Goal: Task Accomplishment & Management: Manage account settings

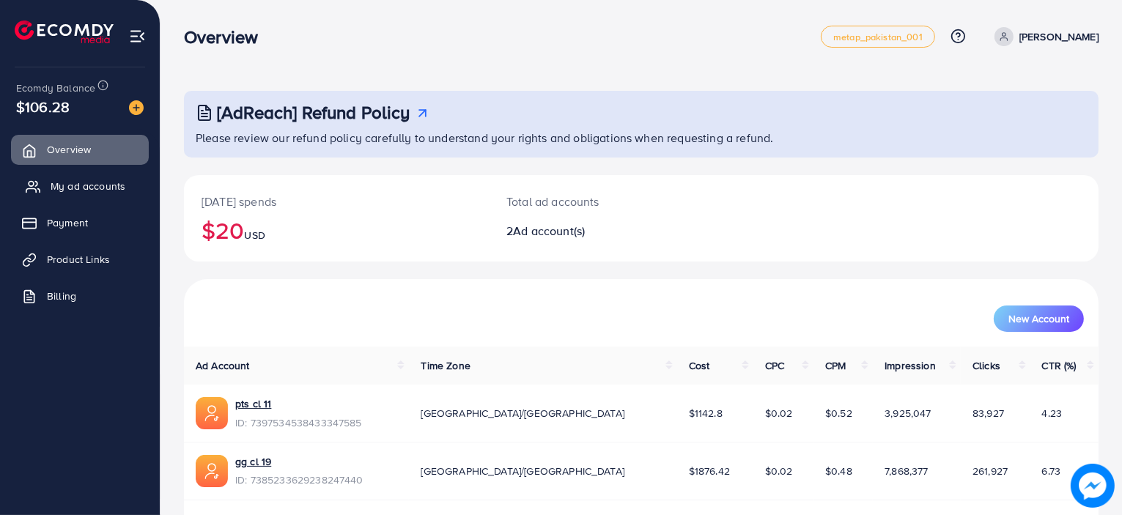
click at [88, 194] on link "My ad accounts" at bounding box center [80, 185] width 138 height 29
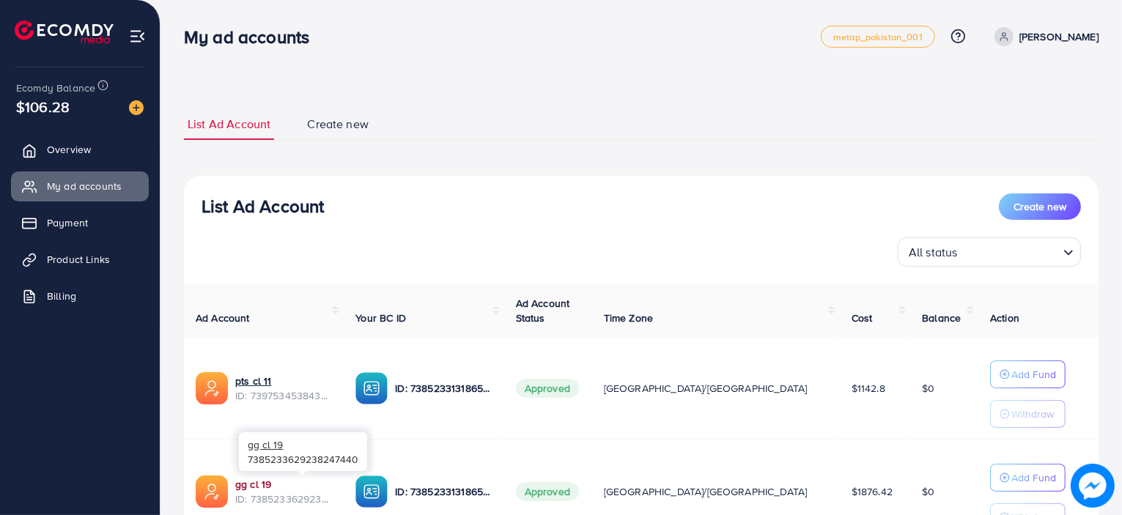
click at [243, 486] on link "gg cl 19" at bounding box center [283, 484] width 97 height 15
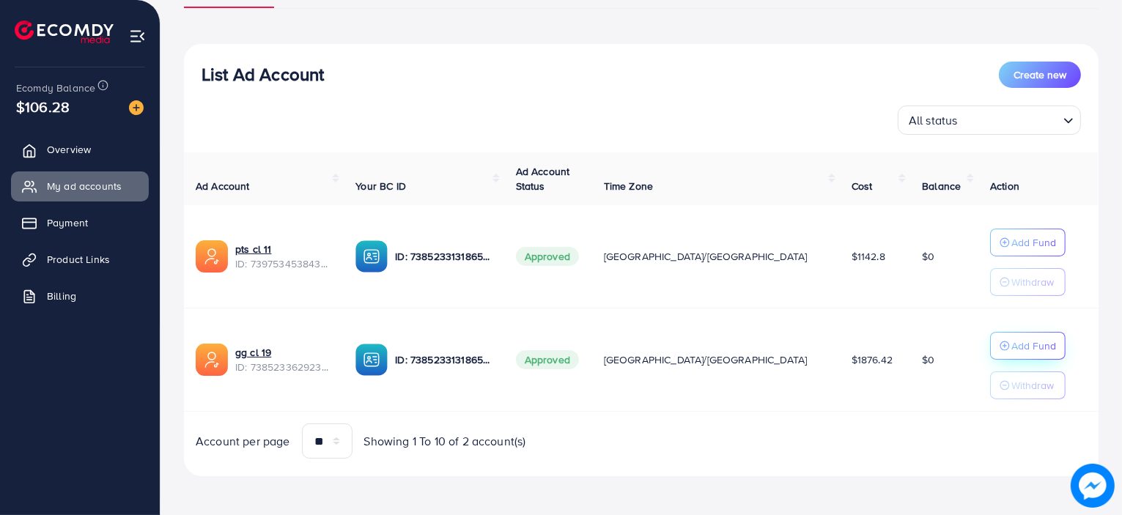
click at [1011, 251] on p "Add Fund" at bounding box center [1033, 243] width 45 height 18
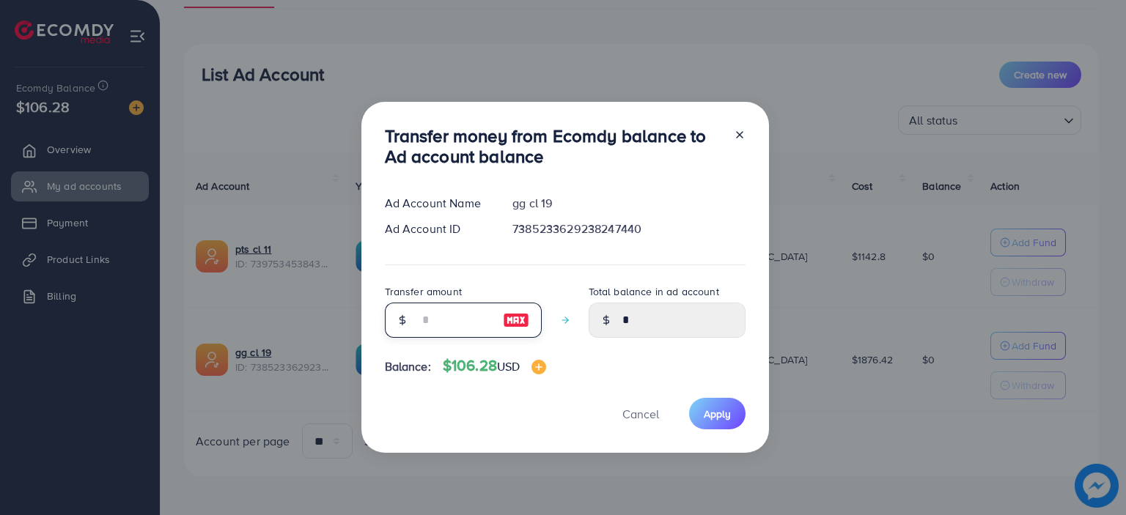
click at [468, 311] on input "number" at bounding box center [454, 320] width 73 height 35
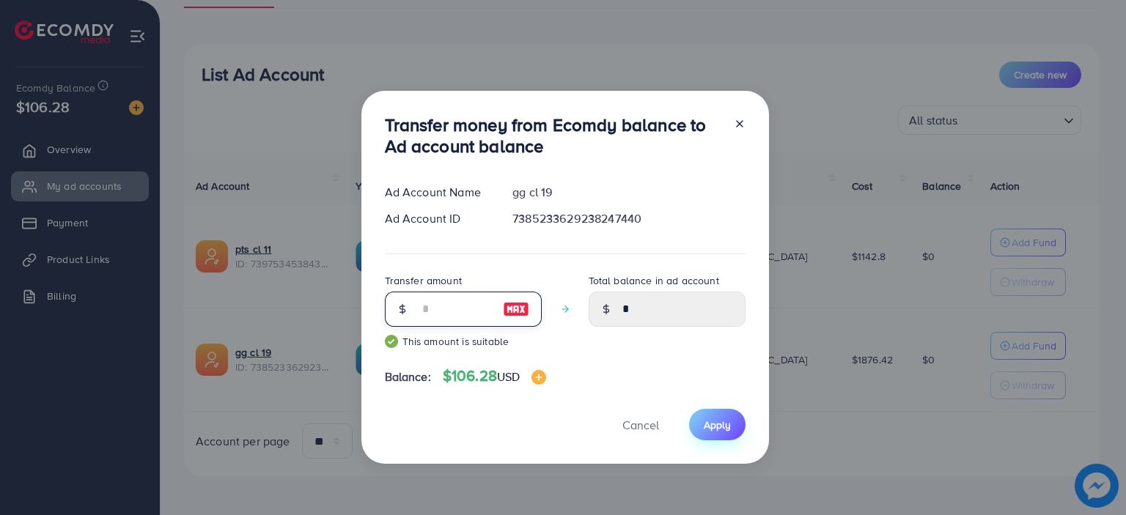
type input "**"
click at [730, 418] on button "Apply" at bounding box center [717, 425] width 56 height 32
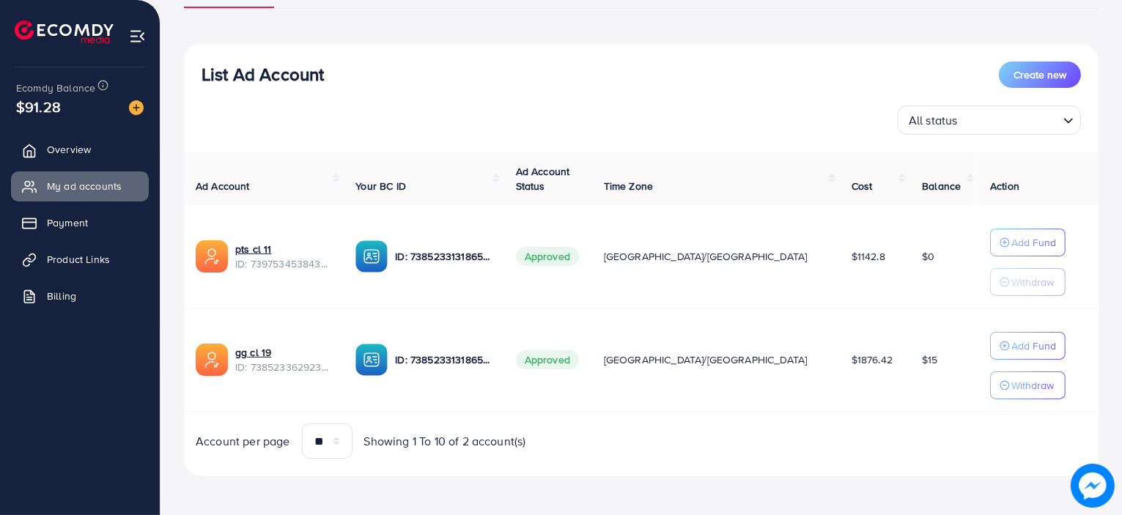
drag, startPoint x: 325, startPoint y: 70, endPoint x: 202, endPoint y: 64, distance: 122.5
click at [202, 64] on h3 "List Ad Account" at bounding box center [263, 74] width 122 height 21
